Goal: Ask a question

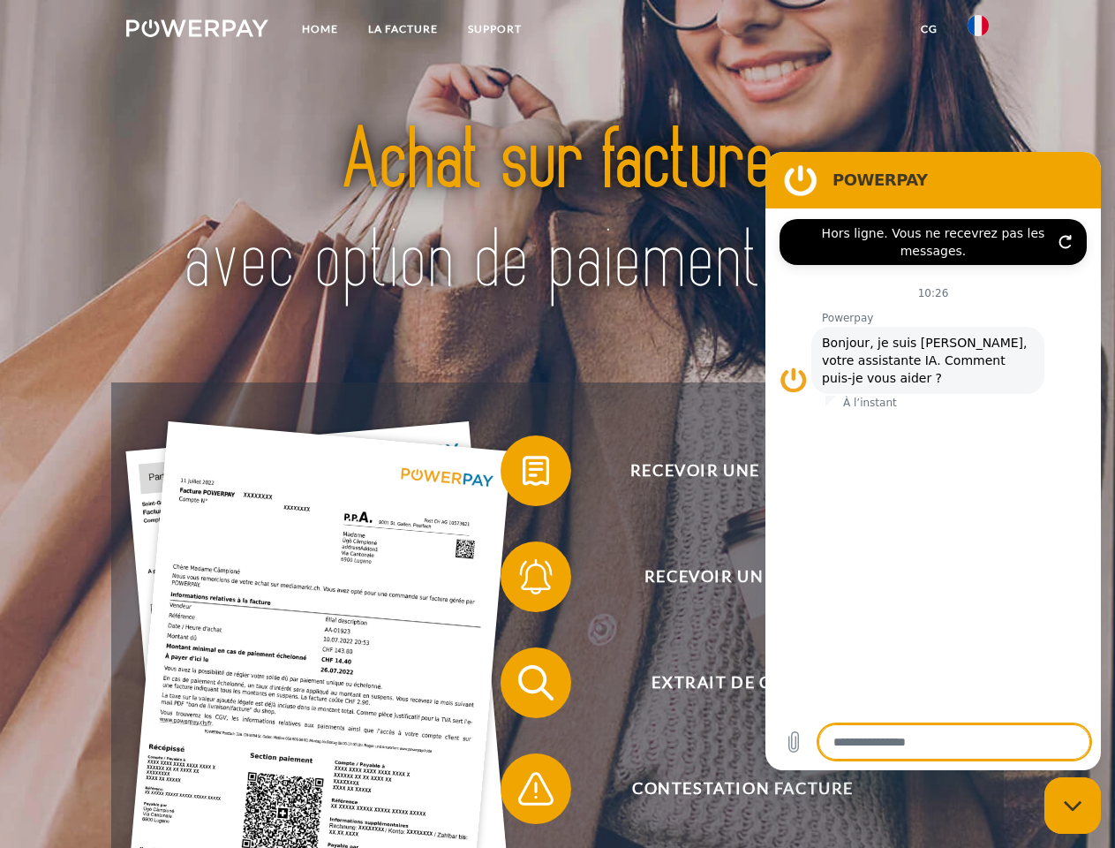
click at [197, 31] on img at bounding box center [197, 28] width 142 height 18
click at [978, 31] on img at bounding box center [978, 25] width 21 height 21
click at [929, 29] on link "CG" at bounding box center [929, 29] width 47 height 32
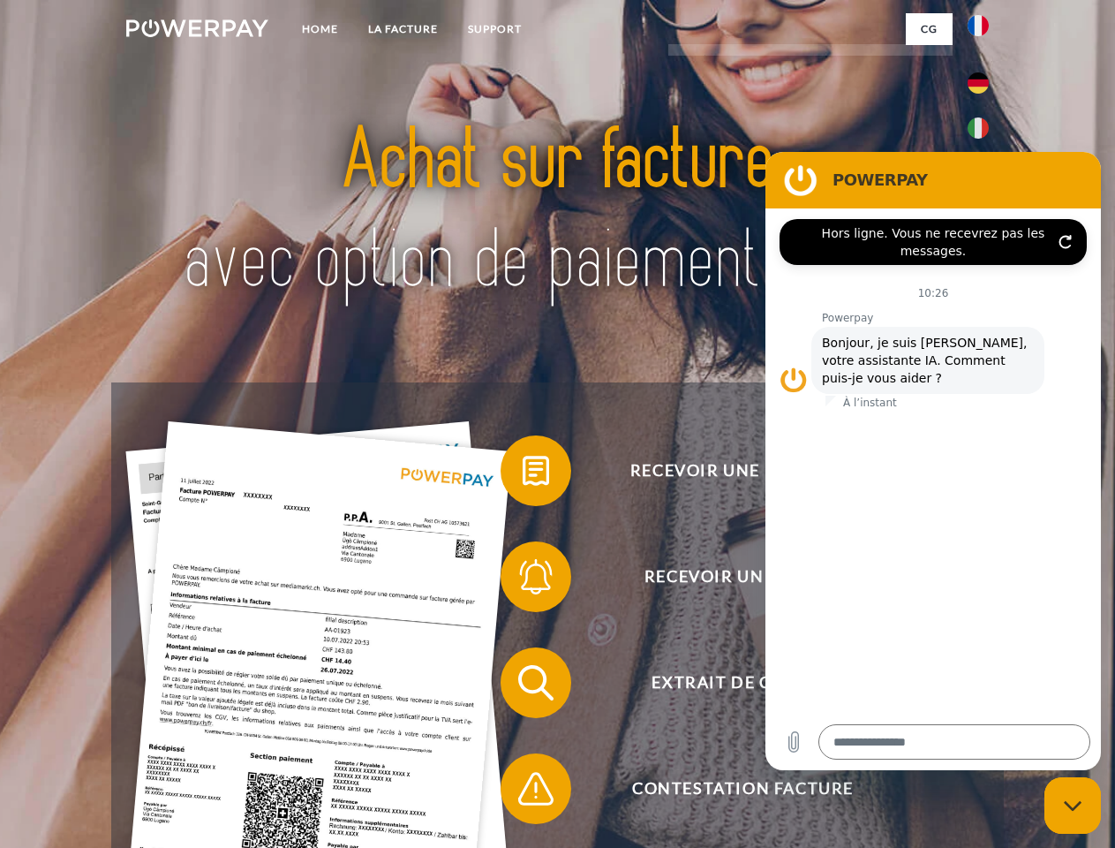
click at [523, 474] on span at bounding box center [509, 470] width 88 height 88
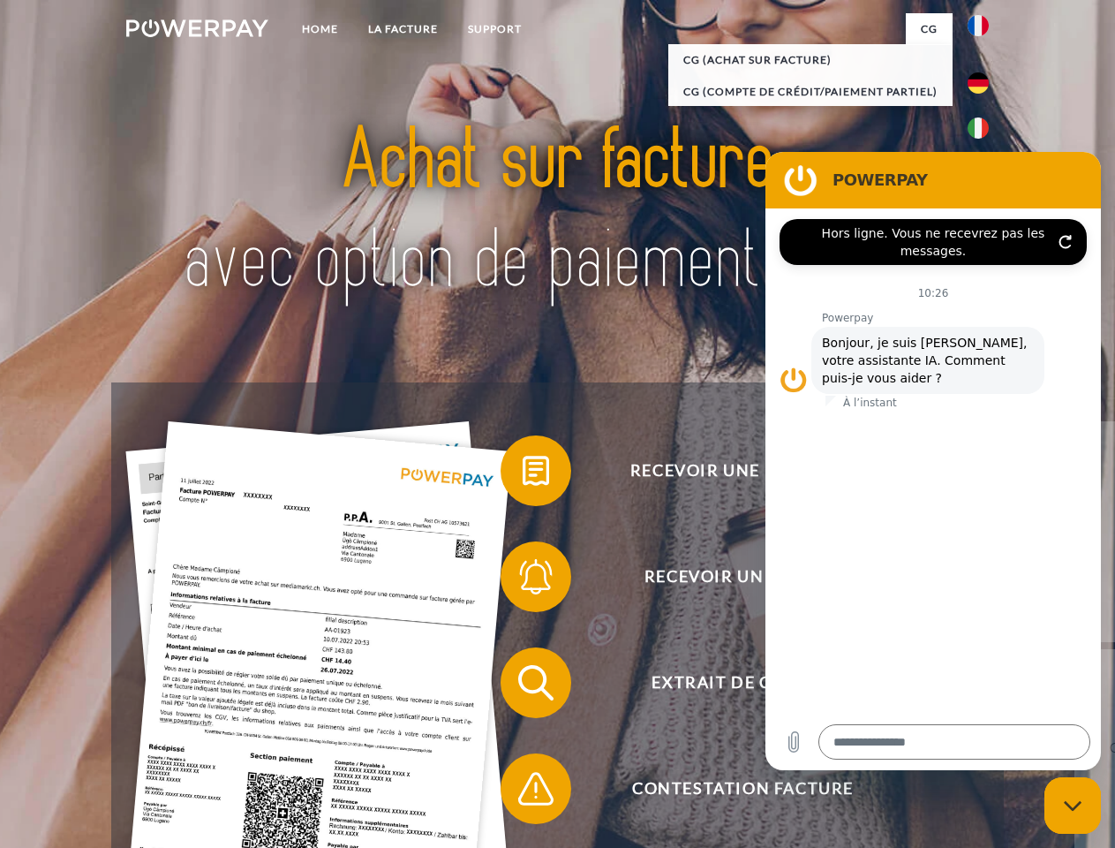
click at [523, 580] on span at bounding box center [509, 576] width 88 height 88
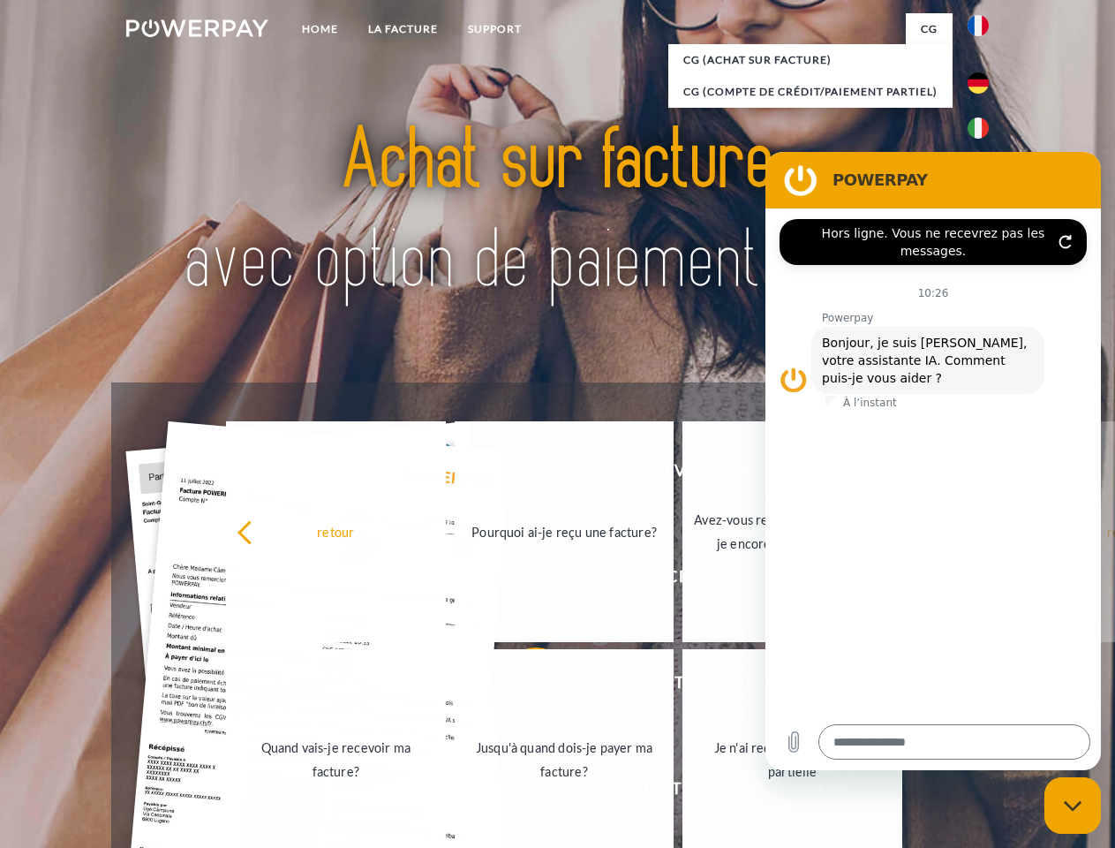
click at [523, 686] on link "Jusqu'à quand dois-je payer ma facture?" at bounding box center [565, 759] width 220 height 221
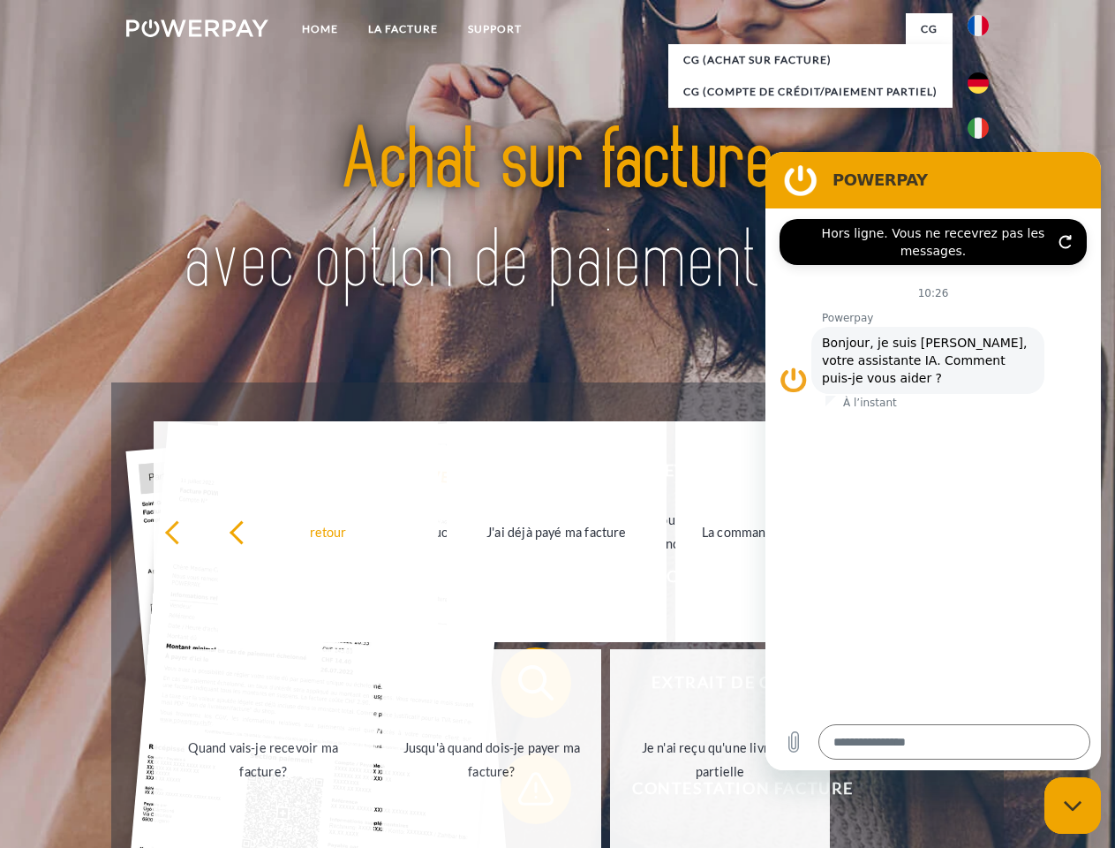
click at [523, 792] on span at bounding box center [509, 788] width 88 height 88
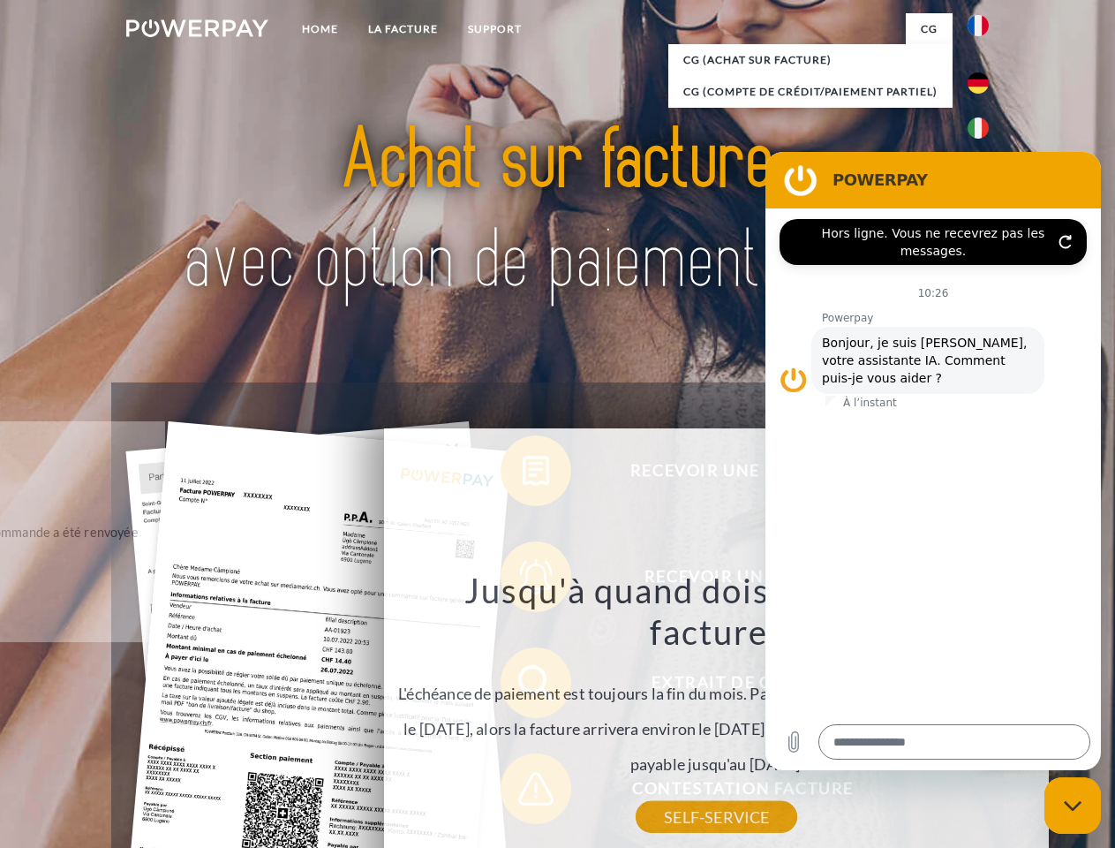
click at [1073, 805] on icon "Fermer la fenêtre de messagerie" at bounding box center [1073, 805] width 19 height 11
type textarea "*"
